Goal: Navigation & Orientation: Find specific page/section

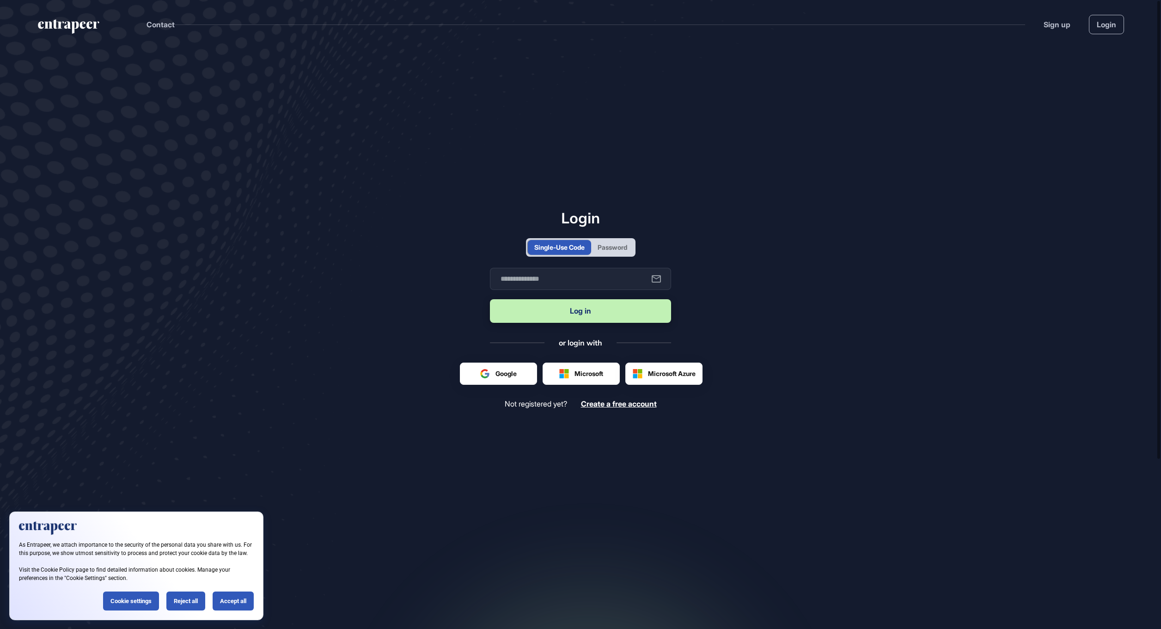
click at [609, 249] on div "Password" at bounding box center [613, 247] width 30 height 10
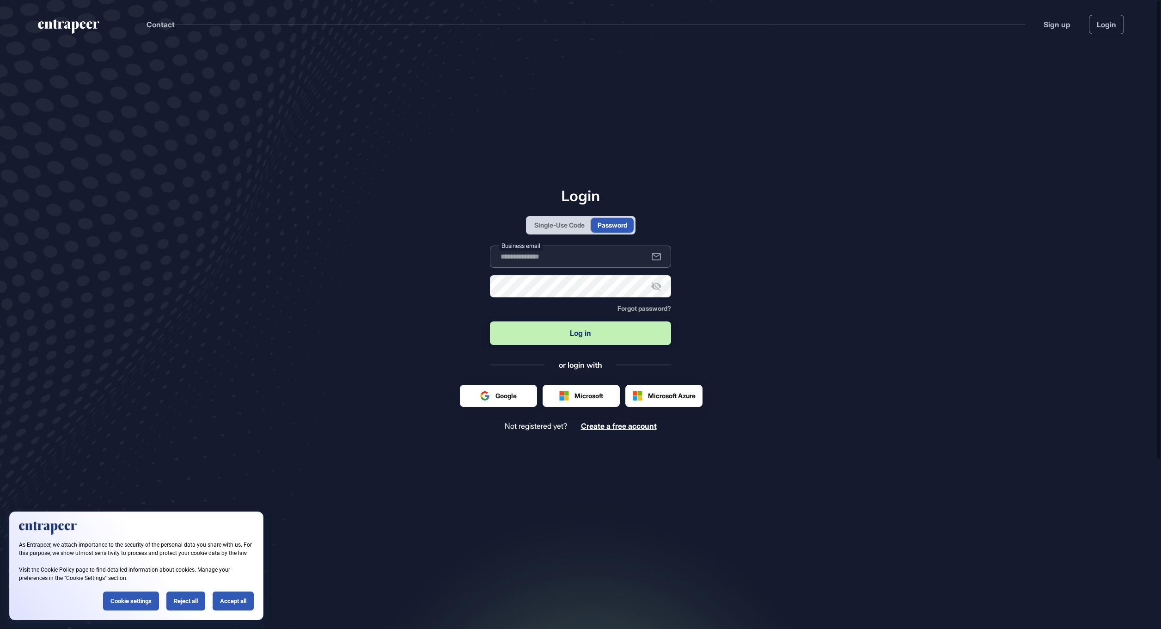
type input "**********"
click at [587, 251] on input "**********" at bounding box center [580, 256] width 181 height 22
click at [613, 325] on button "Log in" at bounding box center [580, 333] width 181 height 24
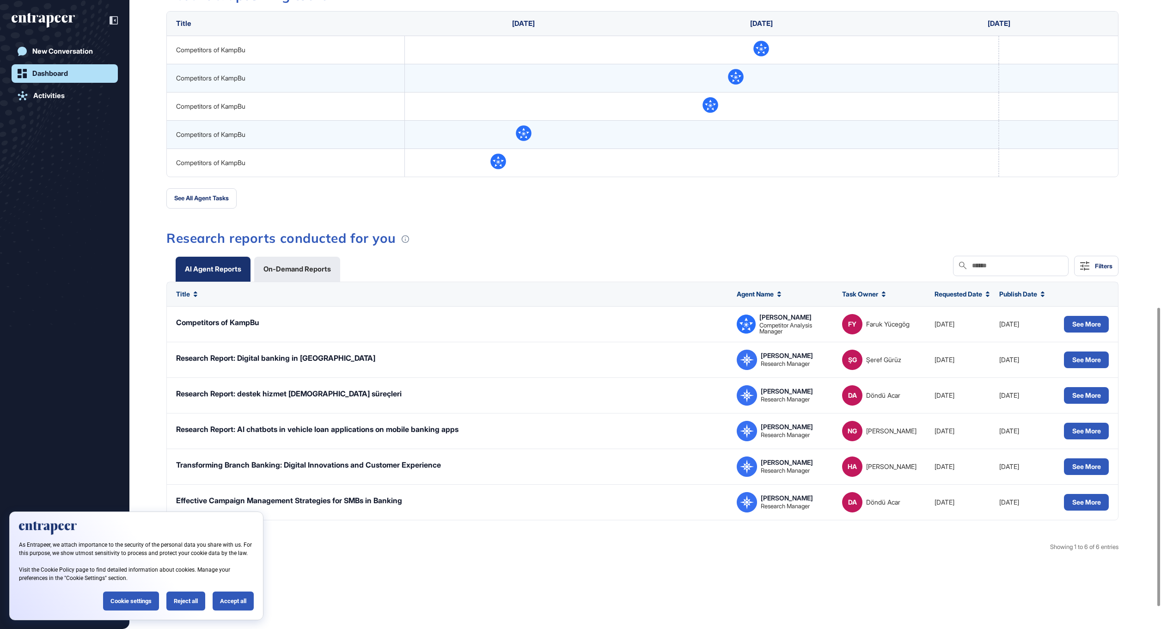
scroll to position [647, 0]
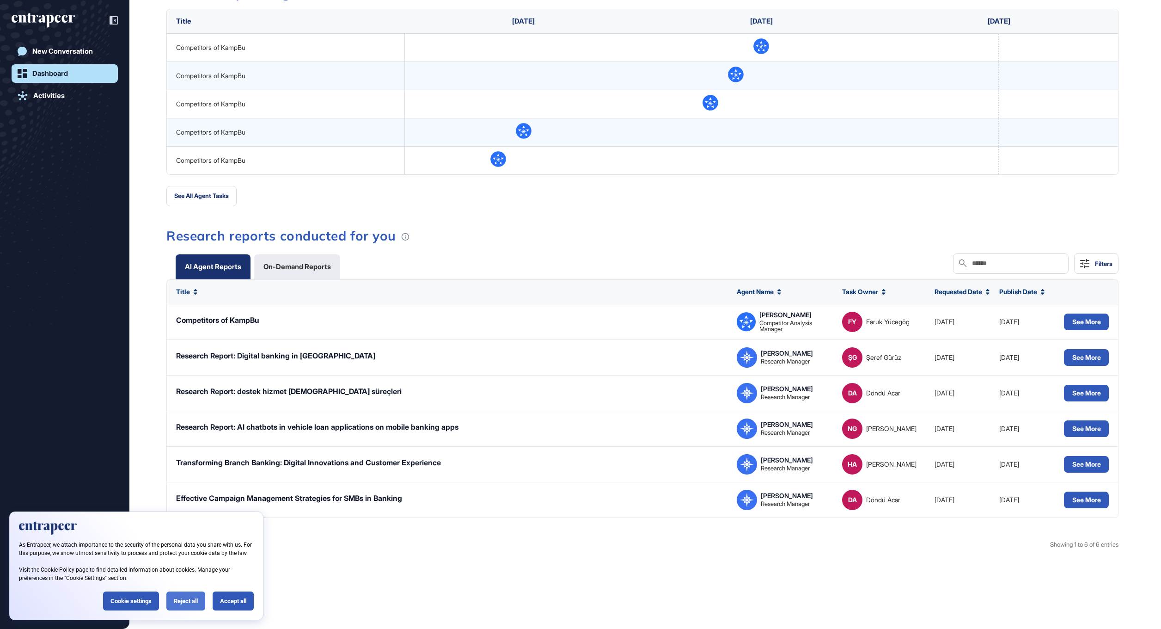
click at [183, 597] on div "Reject all" at bounding box center [185, 600] width 39 height 19
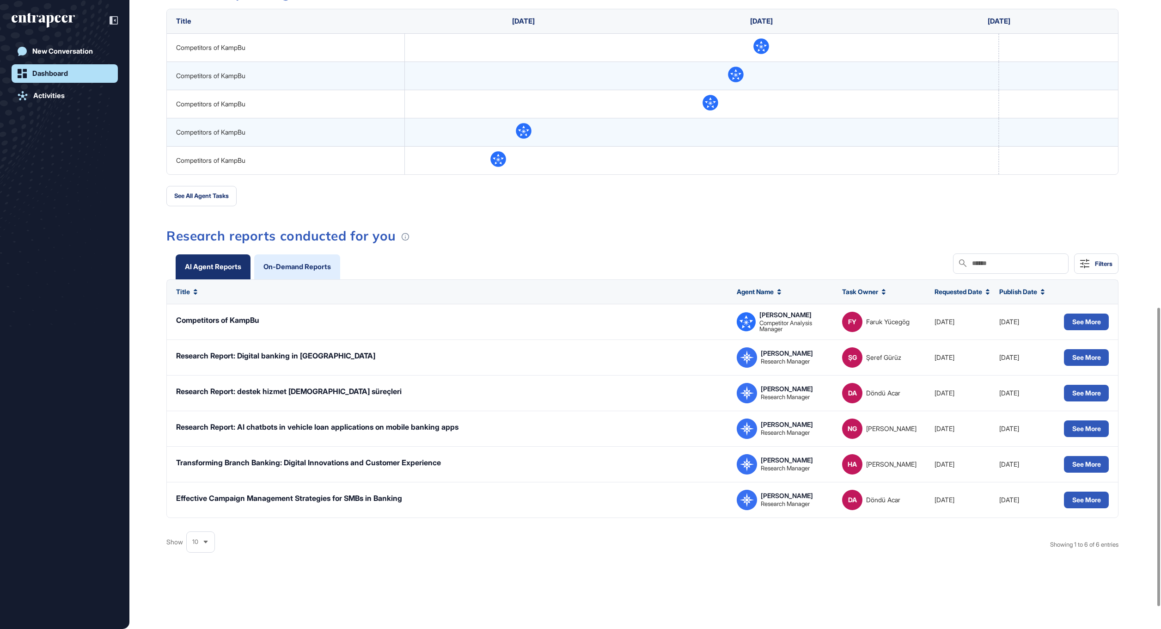
click at [308, 260] on div "On-Demand Reports" at bounding box center [297, 266] width 86 height 25
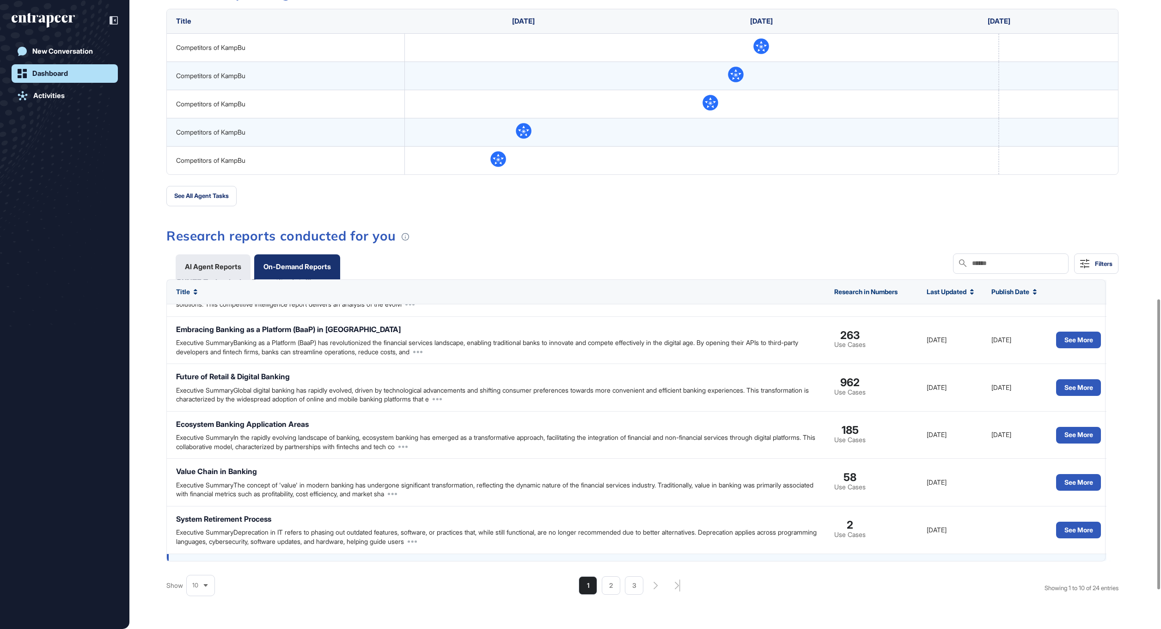
scroll to position [0, 0]
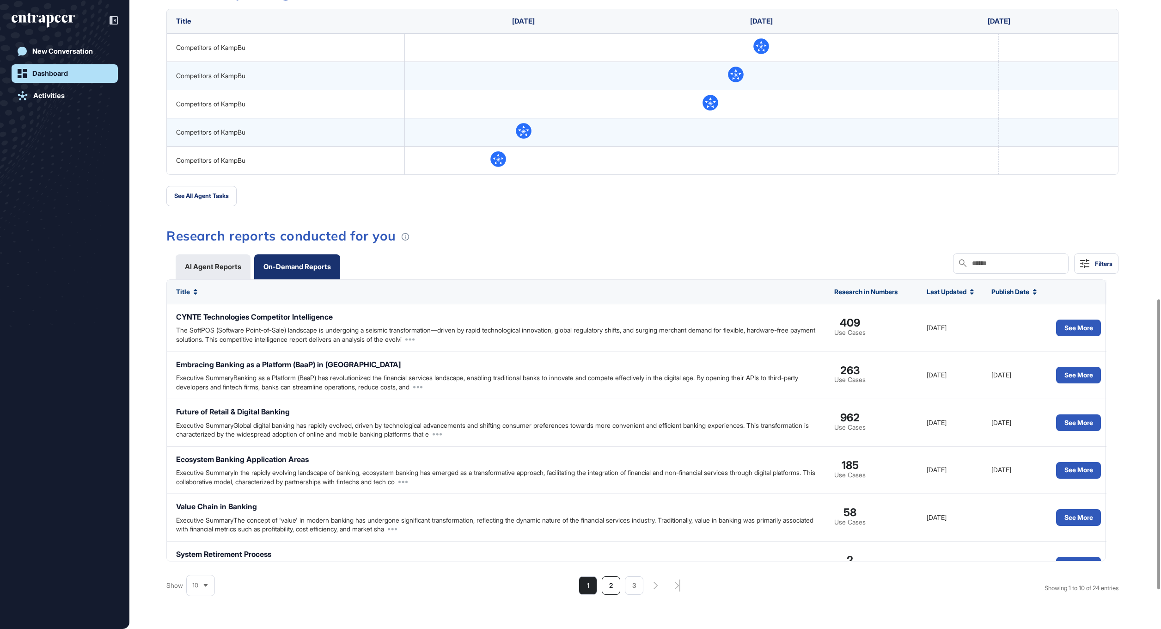
click at [609, 581] on li "2" at bounding box center [611, 585] width 18 height 18
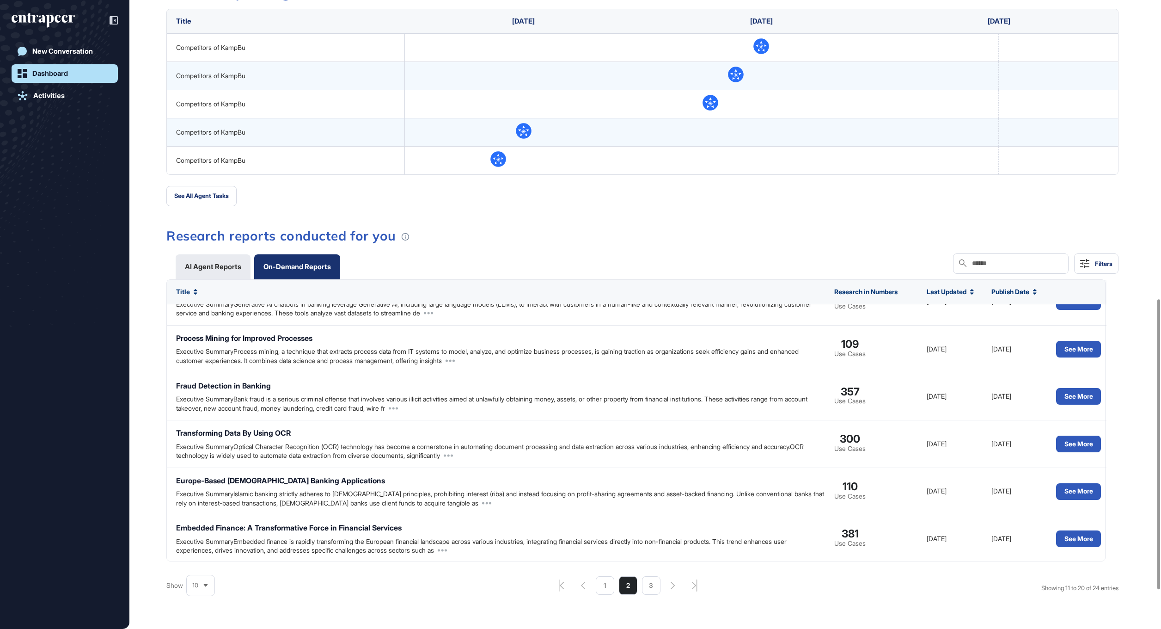
scroll to position [217, 0]
click at [642, 585] on li "3" at bounding box center [651, 585] width 18 height 18
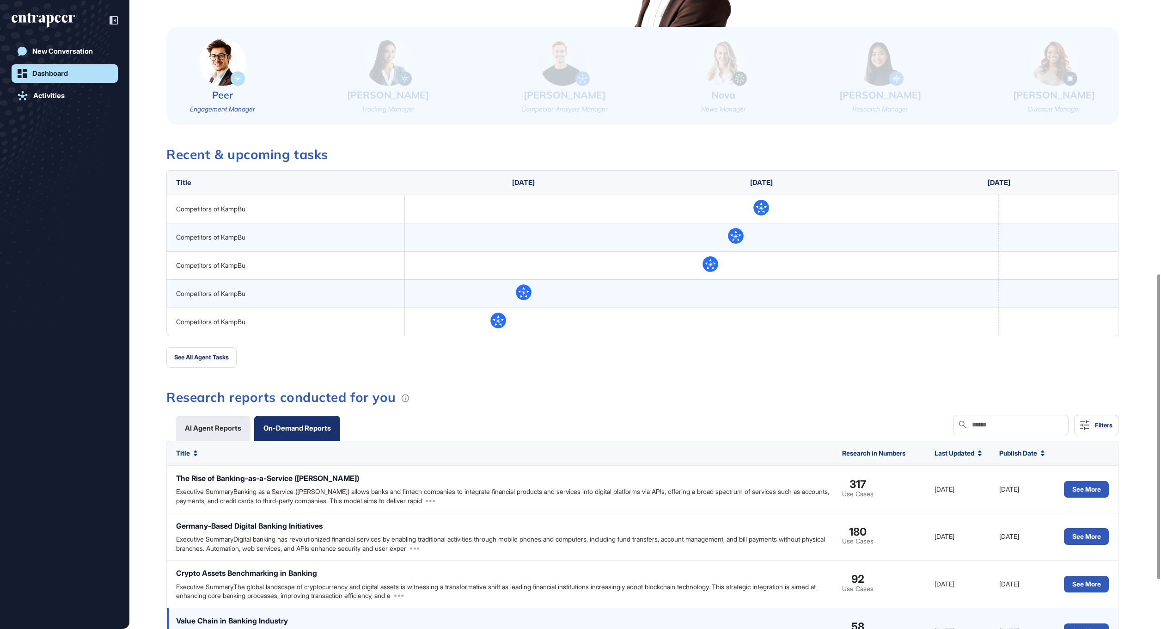
scroll to position [462, 0]
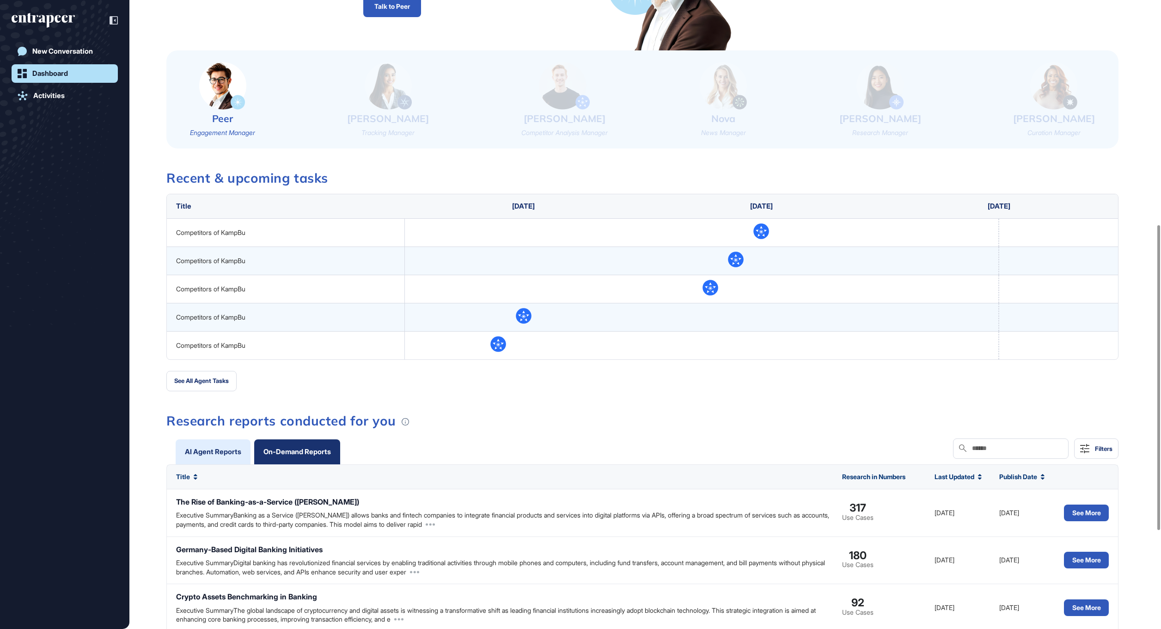
click at [202, 453] on div "AI Agent Reports" at bounding box center [213, 451] width 56 height 7
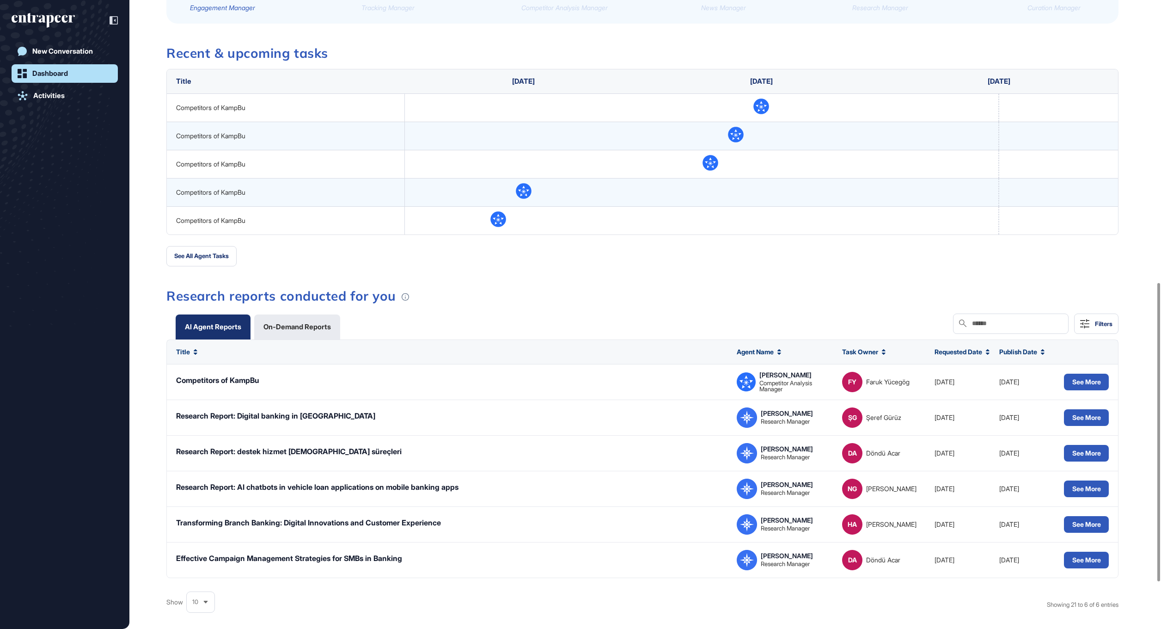
scroll to position [647, 0]
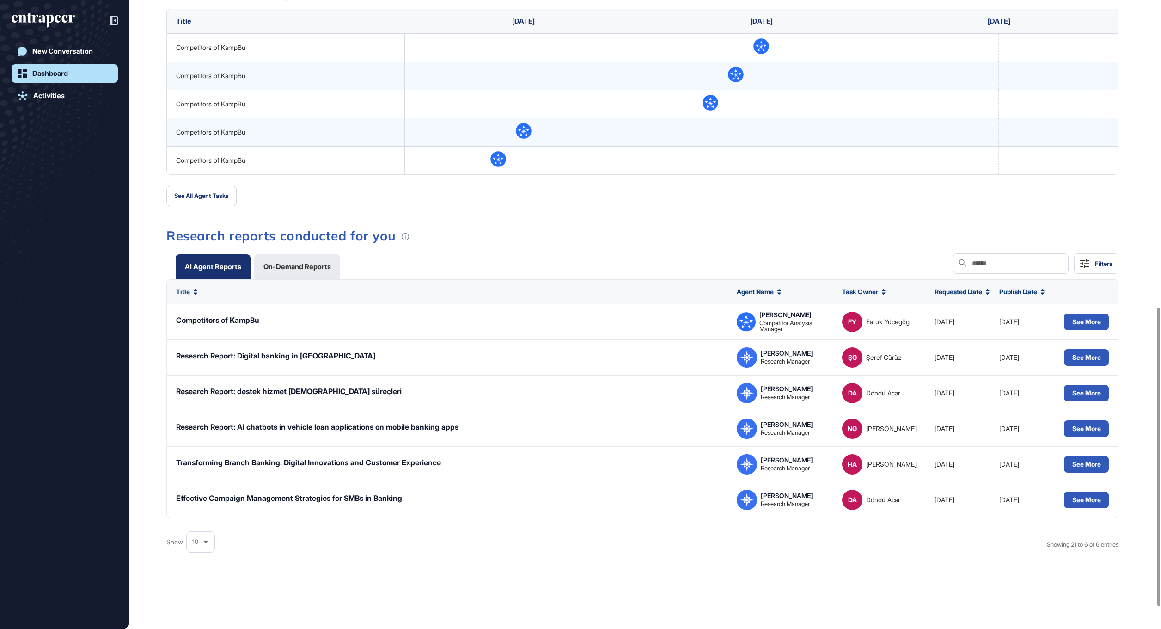
click at [215, 549] on div "Show 10 Showing 21 to 6 of 6 entries" at bounding box center [642, 542] width 952 height 18
click at [214, 549] on div "10" at bounding box center [201, 542] width 28 height 18
click at [200, 534] on li "100" at bounding box center [201, 525] width 22 height 18
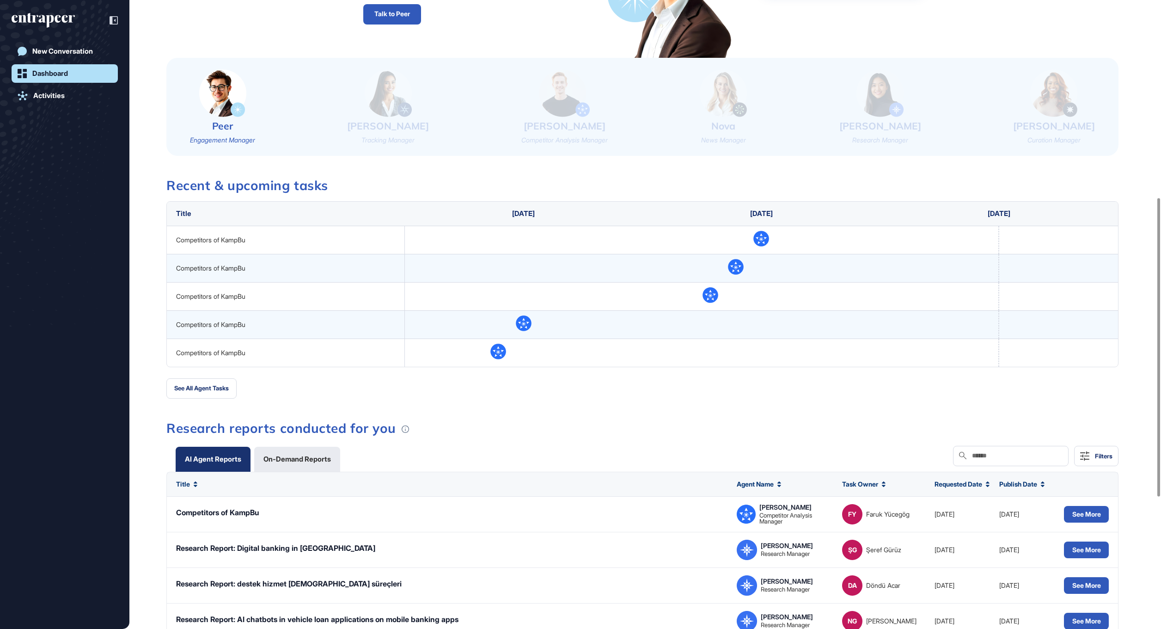
scroll to position [416, 0]
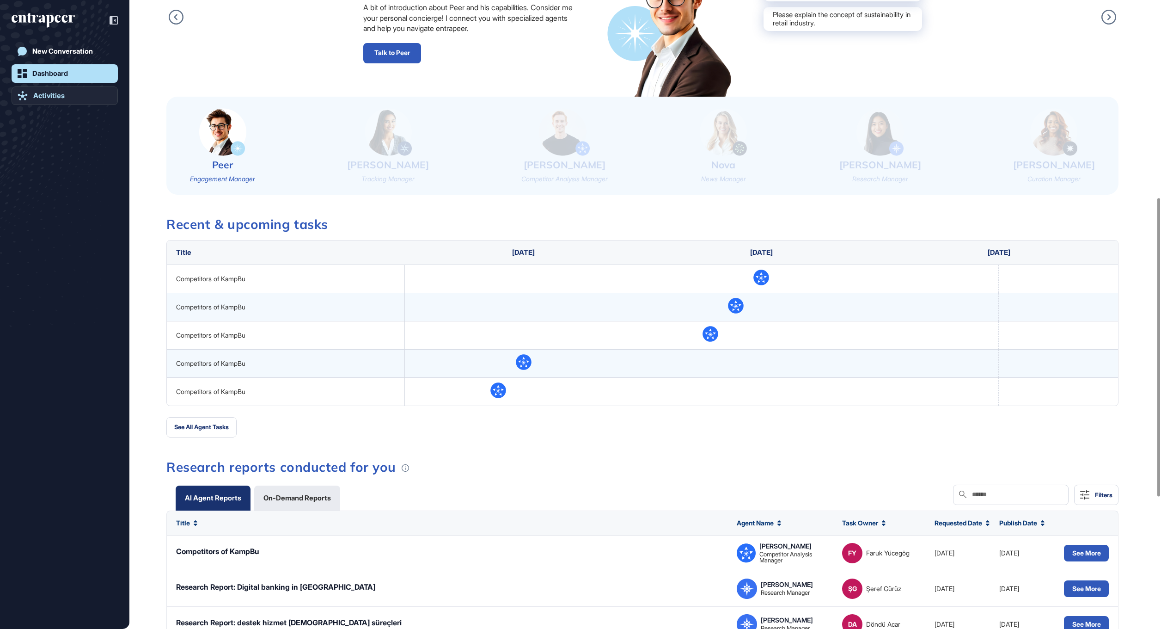
click at [67, 91] on link "Activities" at bounding box center [65, 95] width 106 height 18
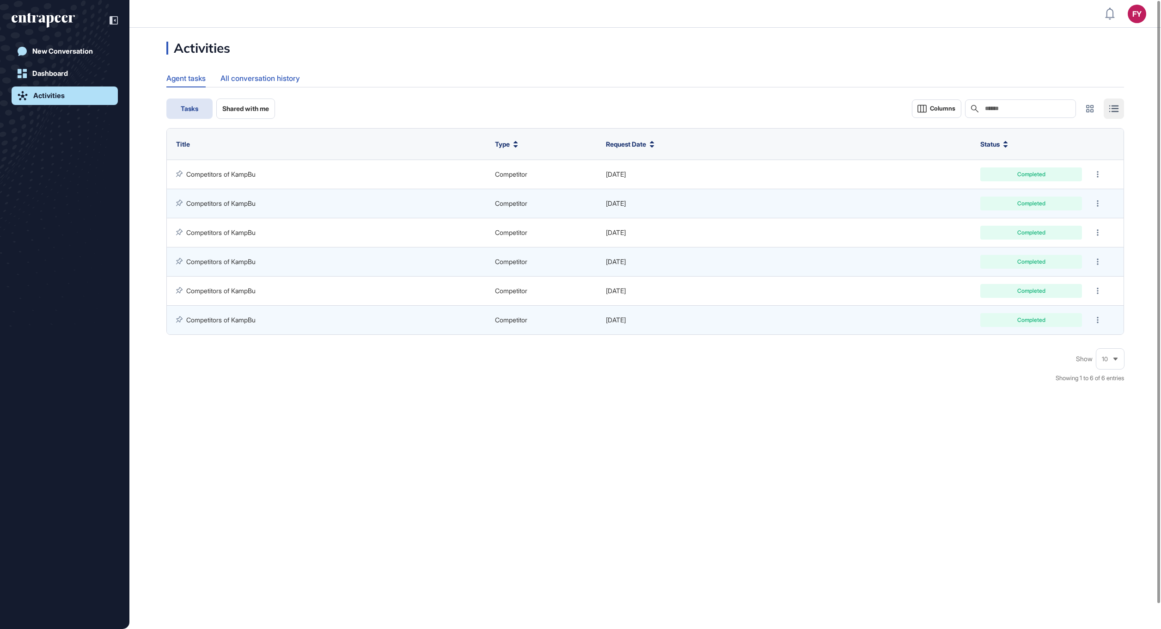
click at [276, 78] on div "All conversation history" at bounding box center [261, 78] width 80 height 18
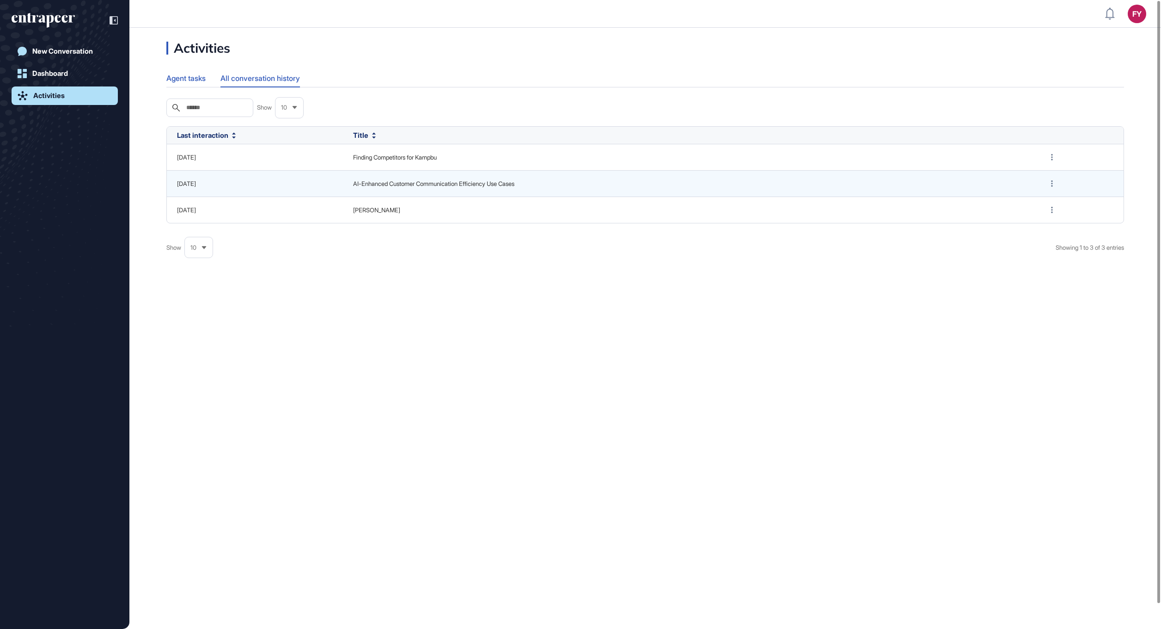
click at [192, 78] on div "Agent tasks" at bounding box center [185, 78] width 39 height 18
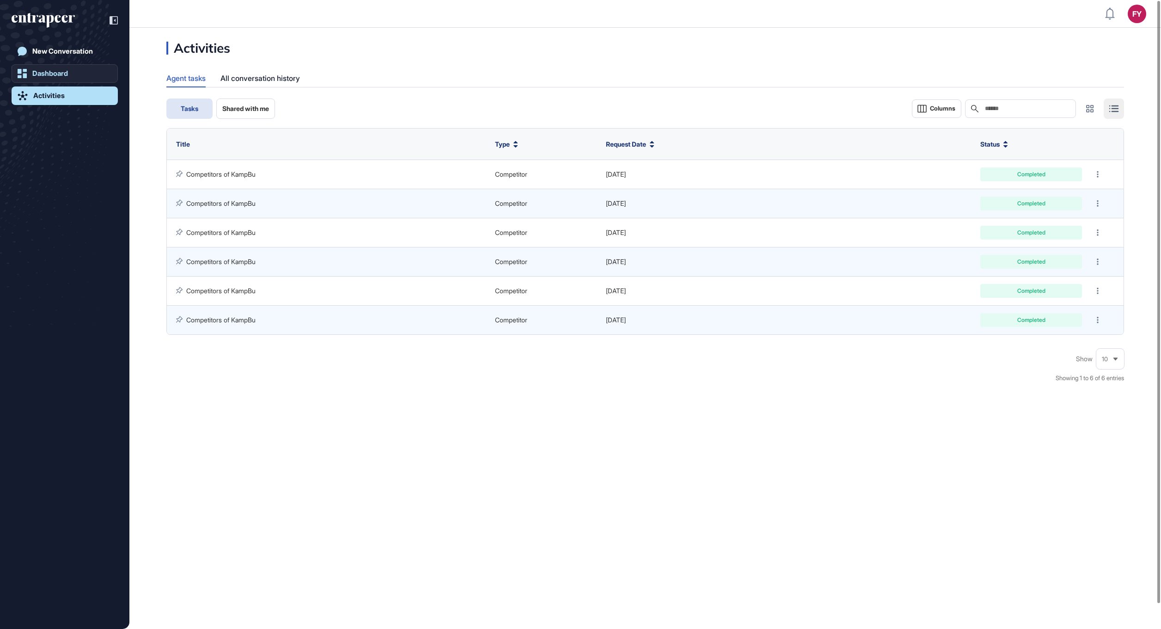
click at [57, 67] on link "Dashboard" at bounding box center [65, 73] width 106 height 18
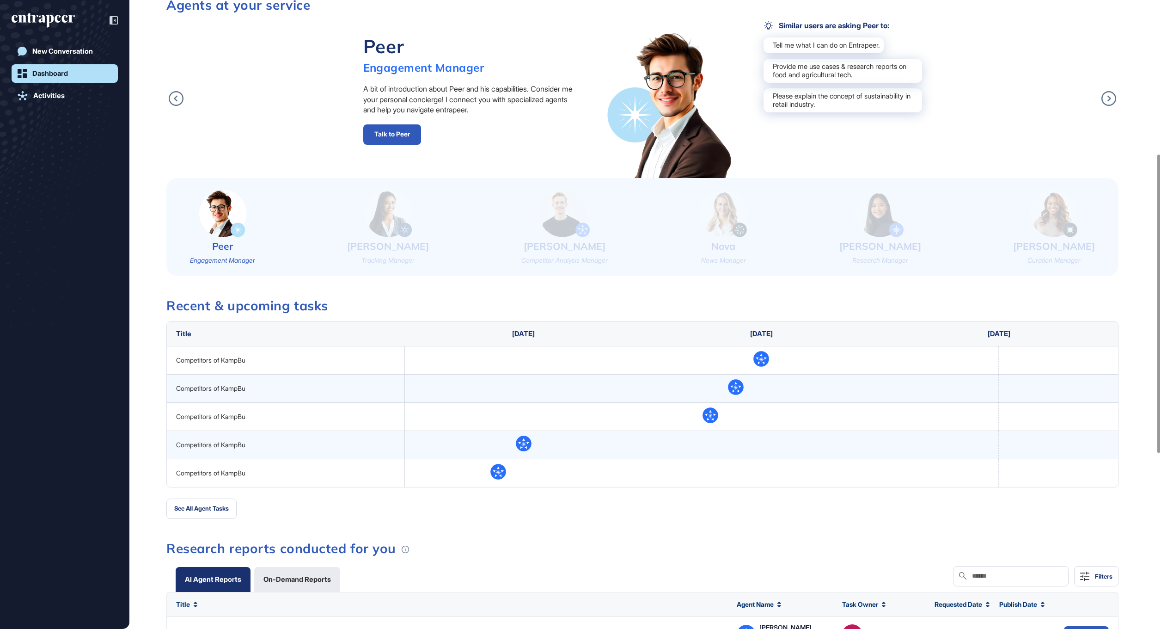
scroll to position [370, 0]
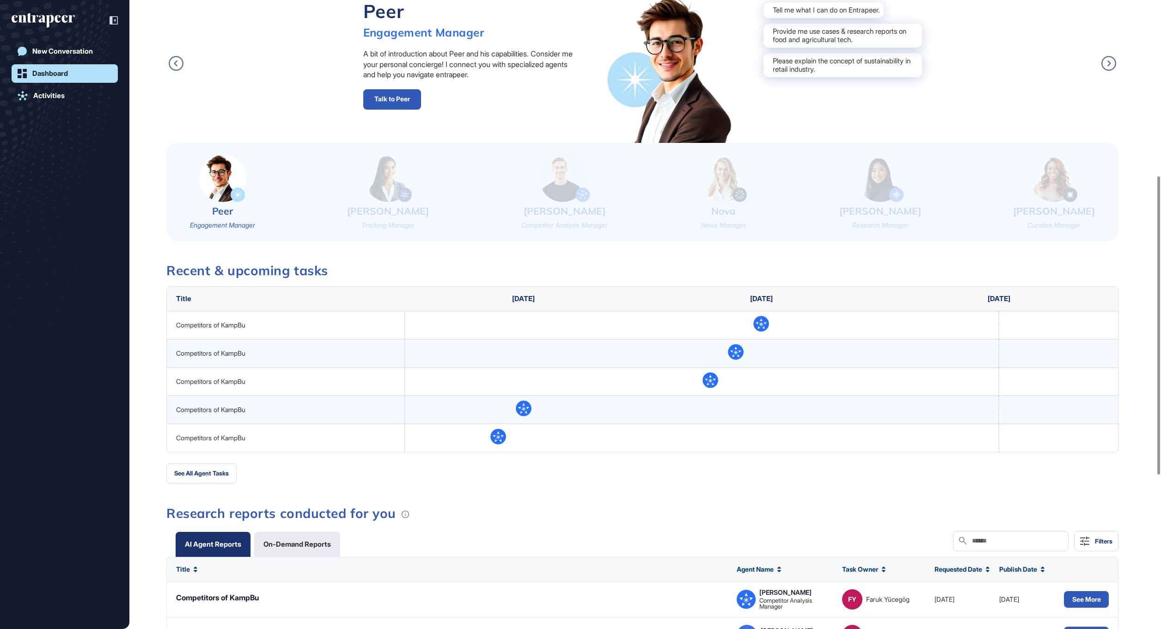
click at [391, 191] on img at bounding box center [388, 178] width 47 height 48
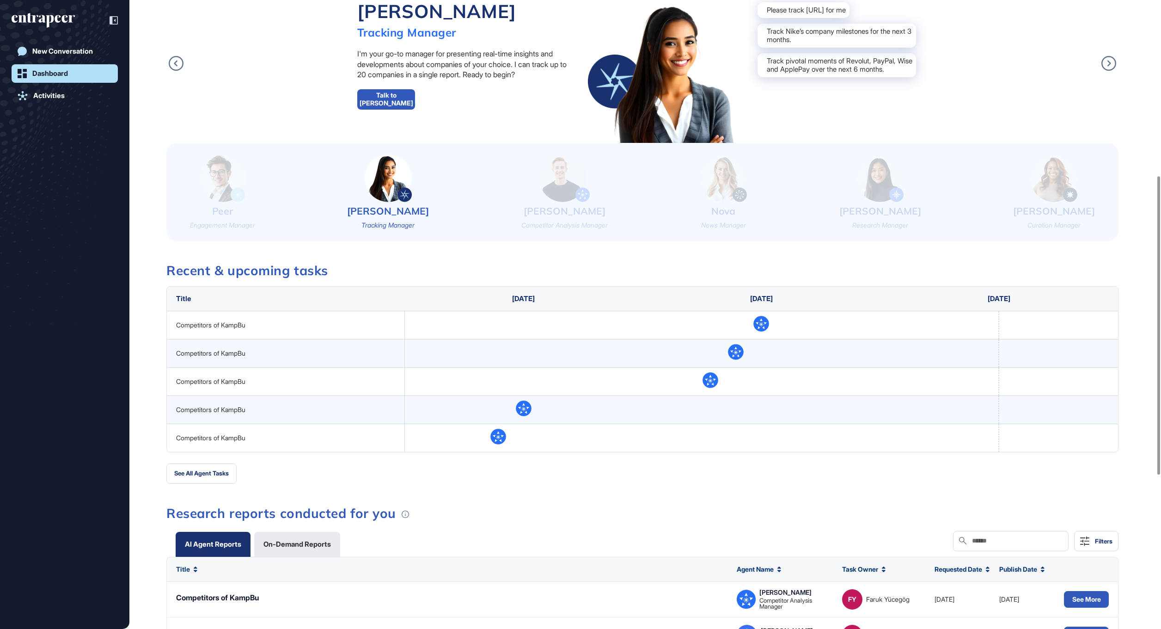
click at [573, 197] on img at bounding box center [564, 178] width 51 height 48
